Goal: Task Accomplishment & Management: Use online tool/utility

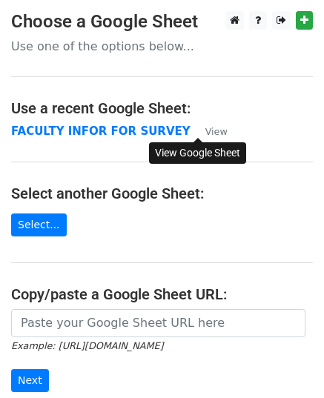
click at [205, 132] on small "View" at bounding box center [216, 131] width 22 height 11
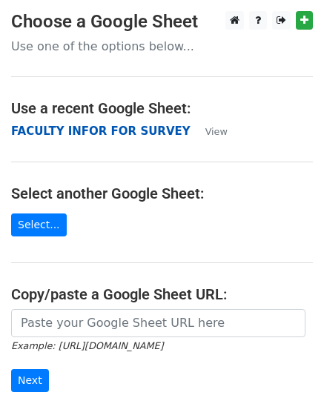
click at [73, 131] on strong "FACULTY INFOR FOR SURVEY" at bounding box center [101, 131] width 180 height 13
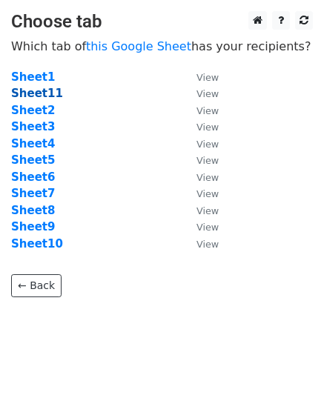
click at [31, 95] on strong "Sheet11" at bounding box center [37, 93] width 52 height 13
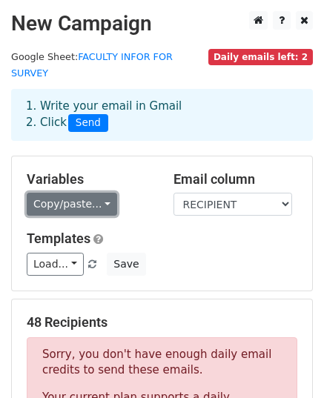
click at [96, 193] on link "Copy/paste..." at bounding box center [72, 204] width 91 height 23
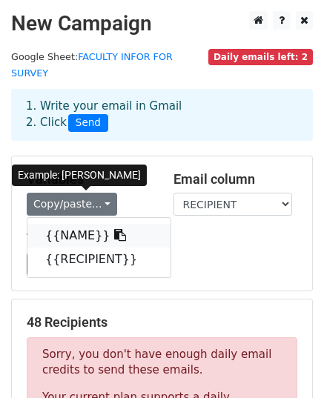
click at [79, 224] on link "{{NAME}}" at bounding box center [98, 236] width 143 height 24
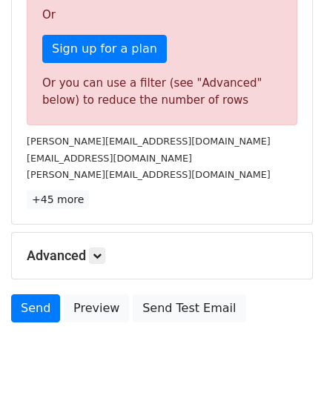
scroll to position [538, 0]
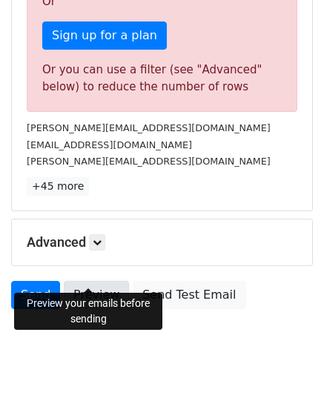
click at [104, 281] on link "Preview" at bounding box center [96, 295] width 65 height 28
